Goal: Check status

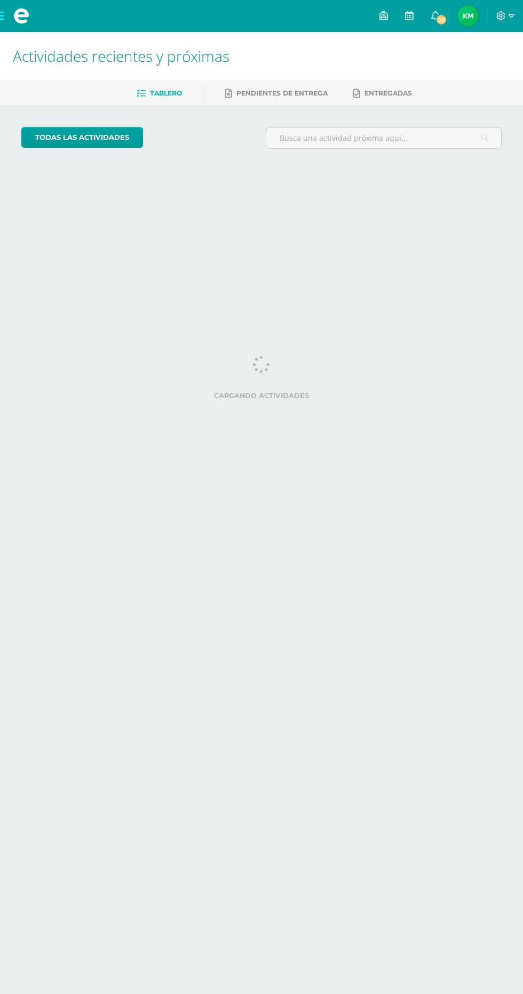
click at [481, 15] on span "[PERSON_NAME] Mi Perfil" at bounding box center [468, 15] width 26 height 21
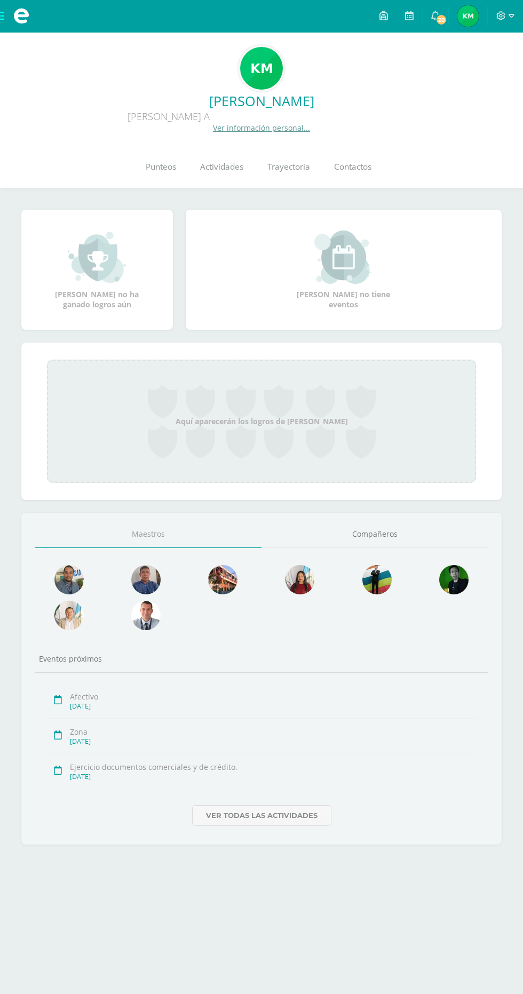
click at [150, 157] on link "Punteos" at bounding box center [160, 167] width 54 height 43
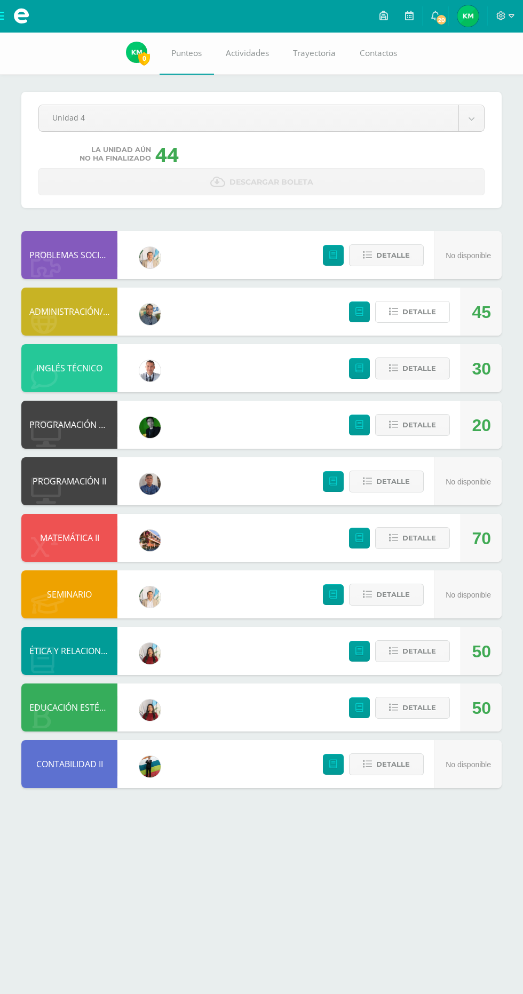
click at [409, 311] on span "Detalle" at bounding box center [419, 312] width 34 height 20
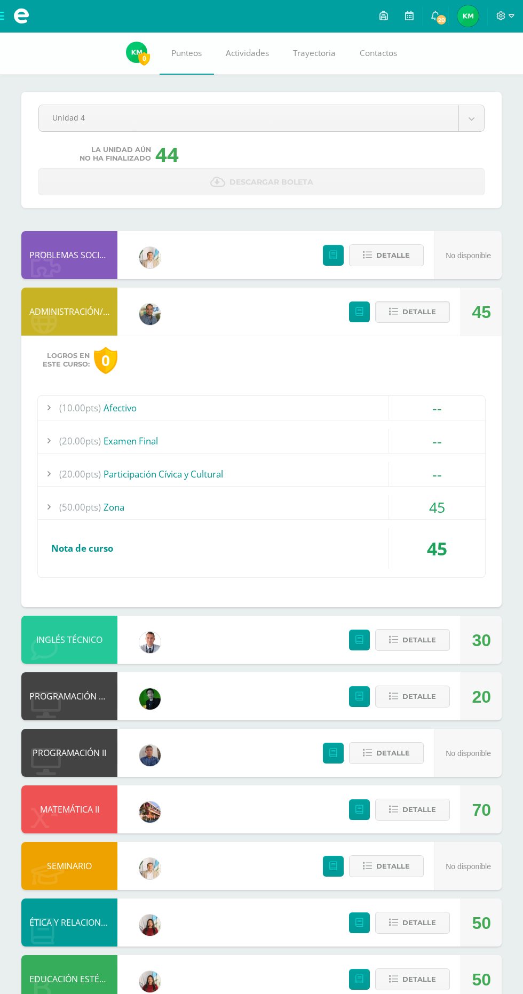
scroll to position [5, 0]
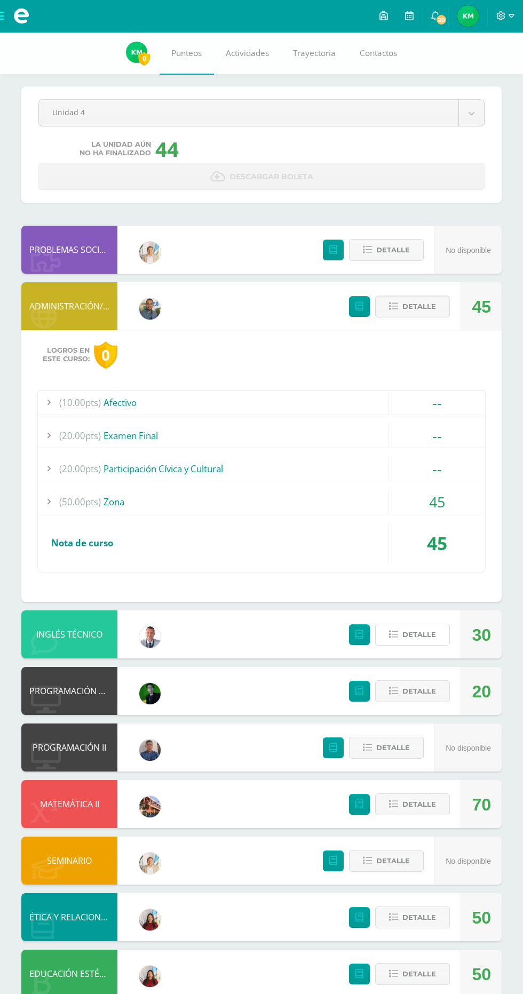
click at [415, 634] on span "Detalle" at bounding box center [419, 635] width 34 height 20
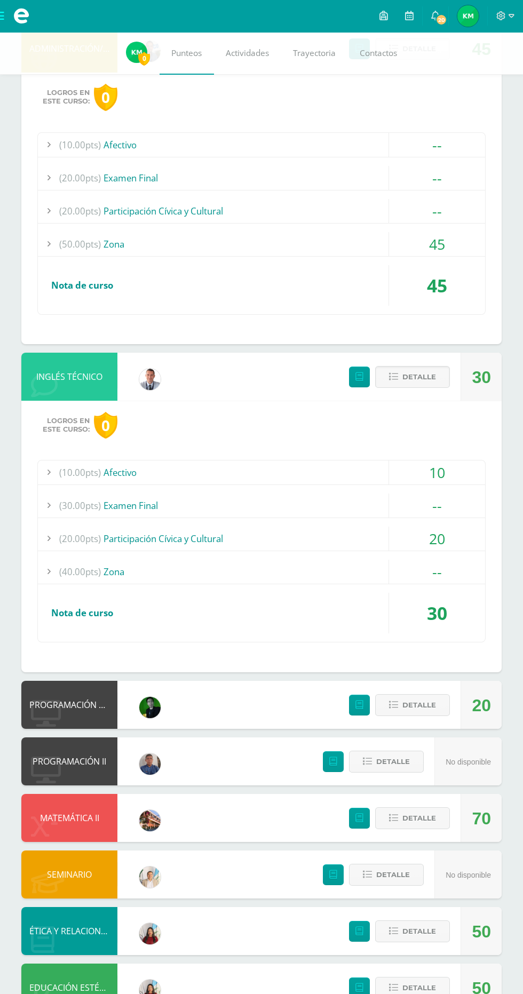
scroll to position [277, 0]
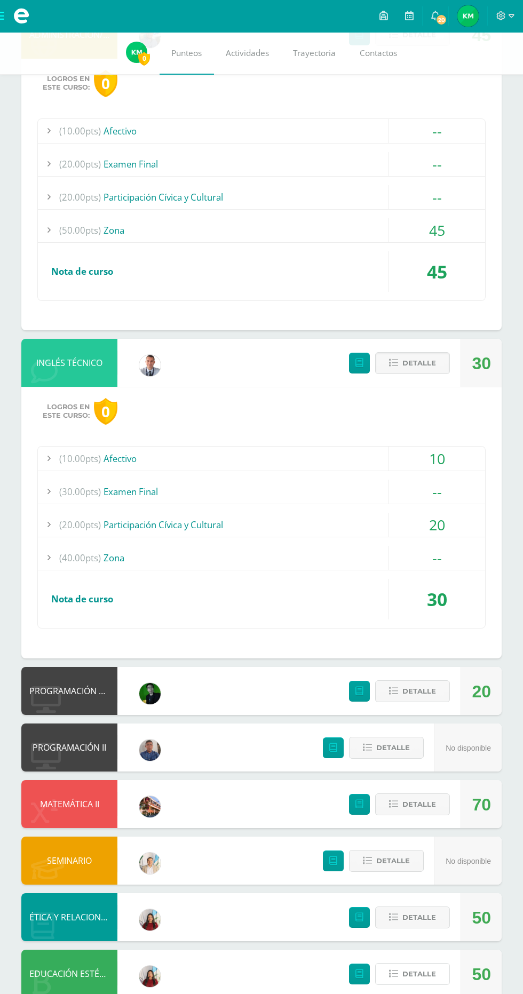
click at [393, 974] on icon at bounding box center [393, 973] width 9 height 9
click at [393, 973] on icon at bounding box center [393, 973] width 9 height 9
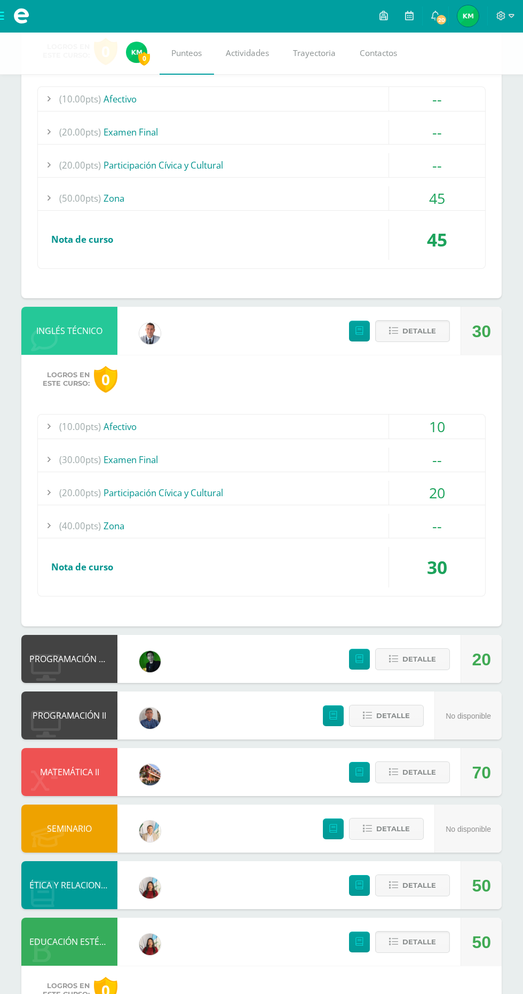
scroll to position [482, 0]
